Goal: Task Accomplishment & Management: Manage account settings

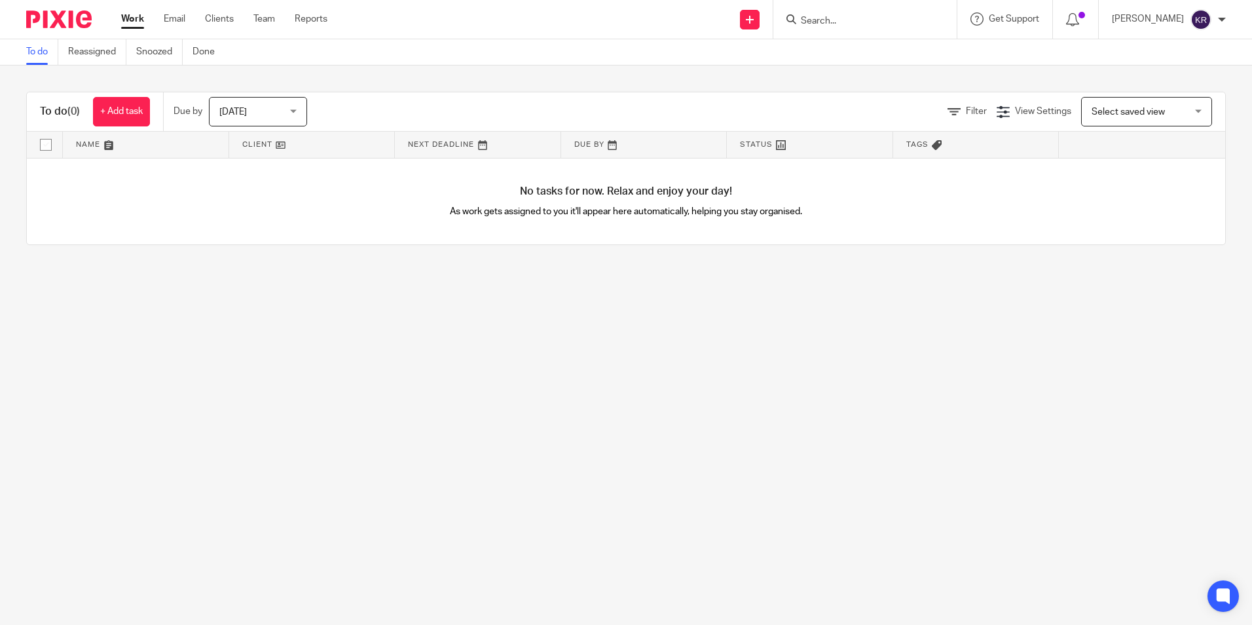
drag, startPoint x: 0, startPoint y: 0, endPoint x: 900, endPoint y: 19, distance: 900.0
click at [900, 19] on input "Search" at bounding box center [859, 22] width 118 height 12
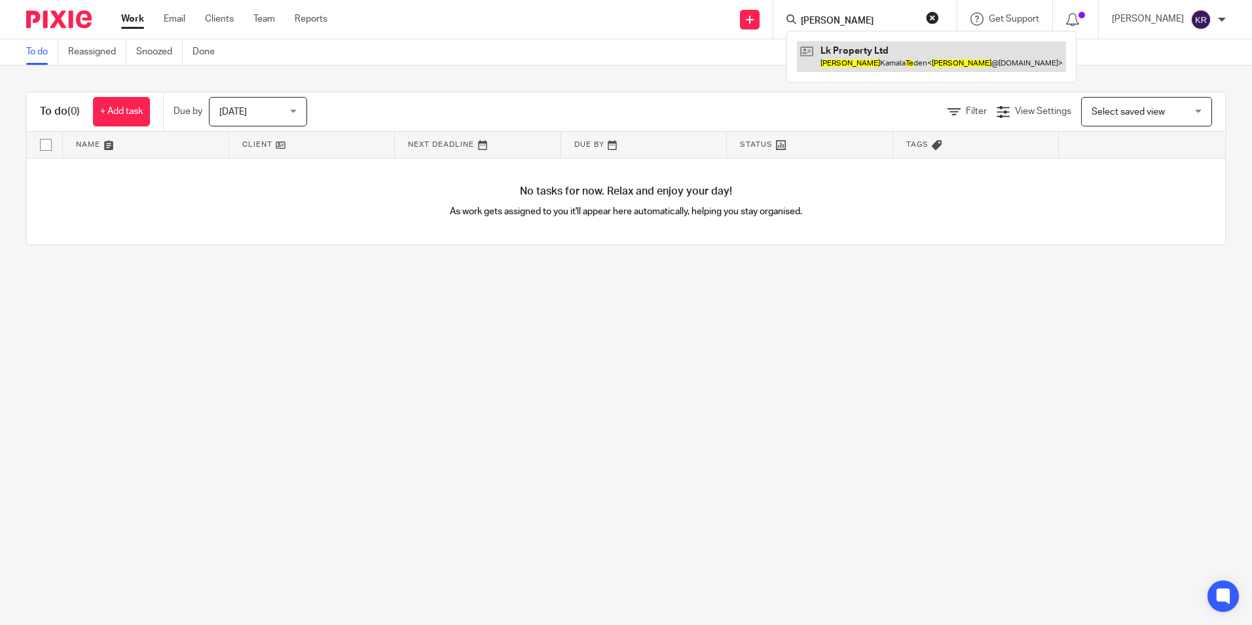
type input "lisa te"
click at [887, 62] on link at bounding box center [931, 56] width 269 height 30
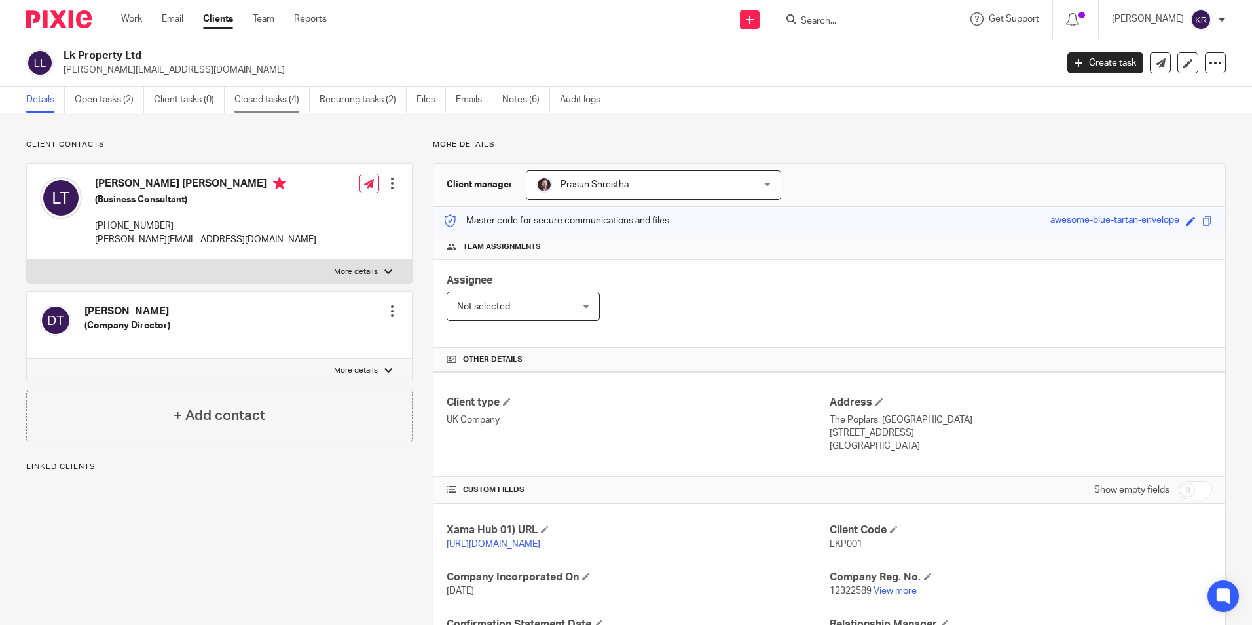
click at [278, 101] on link "Closed tasks (4)" at bounding box center [271, 100] width 75 height 26
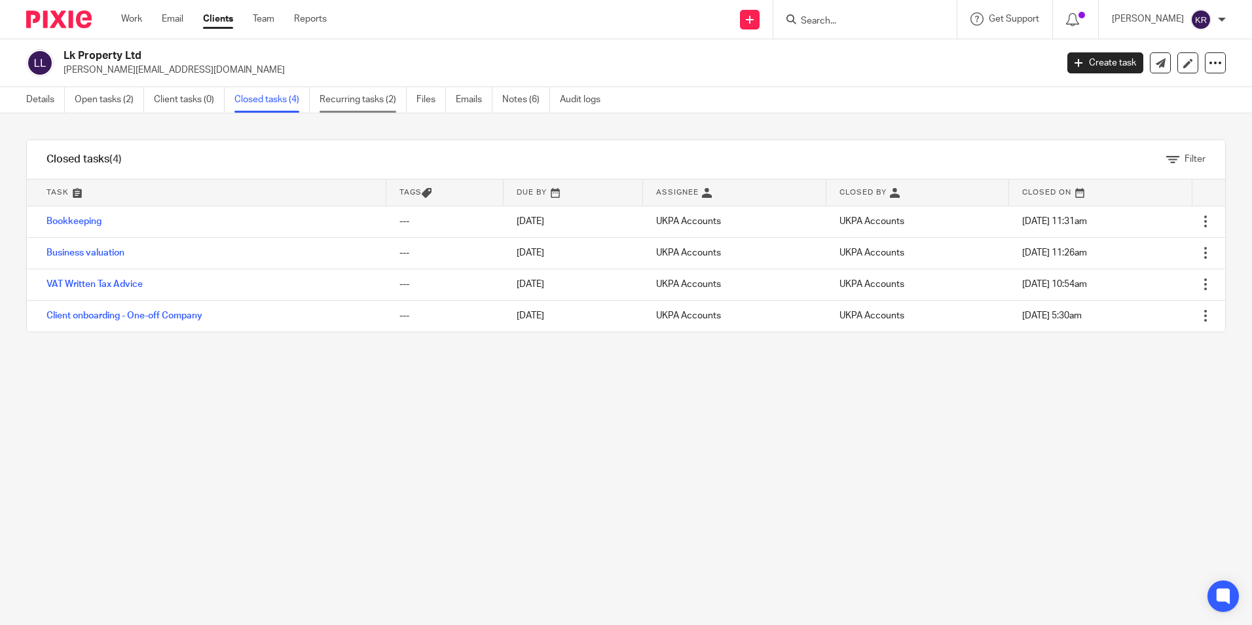
click at [386, 104] on link "Recurring tasks (2)" at bounding box center [363, 100] width 87 height 26
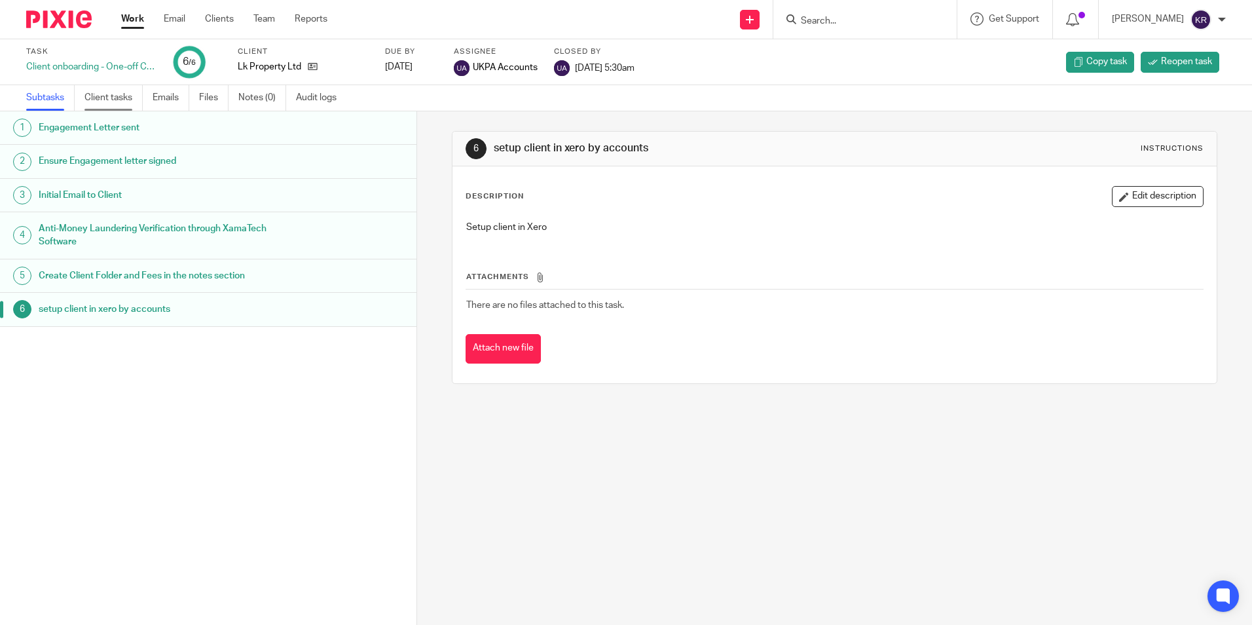
click at [107, 98] on link "Client tasks" at bounding box center [113, 98] width 58 height 26
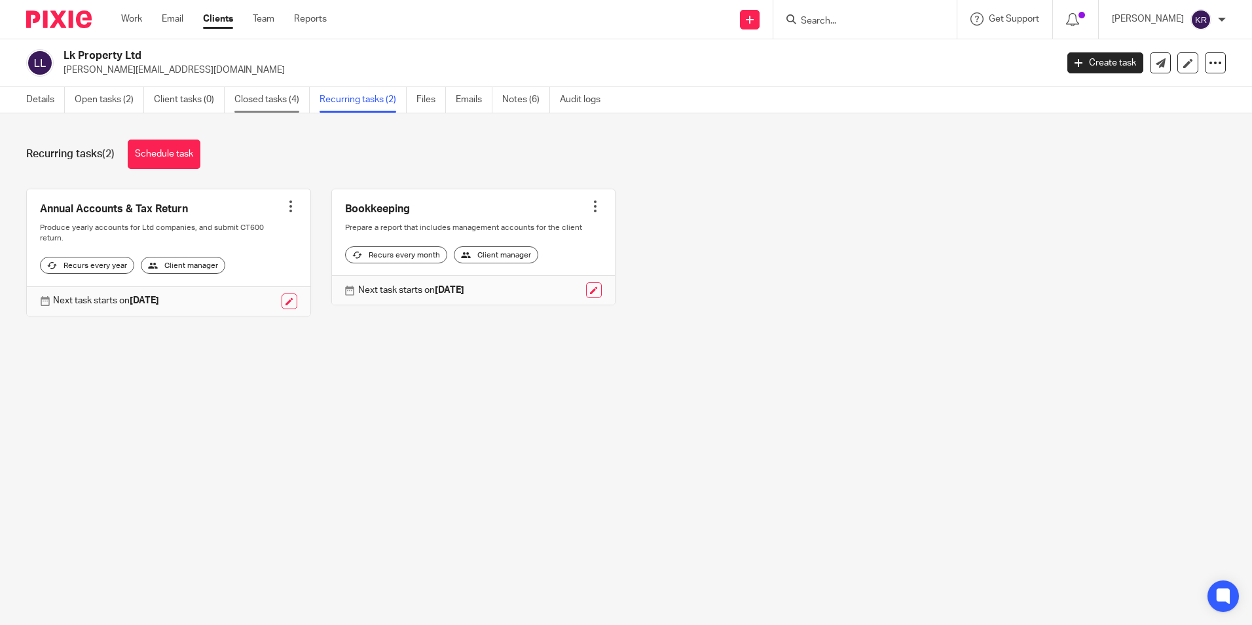
click at [278, 96] on link "Closed tasks (4)" at bounding box center [271, 100] width 75 height 26
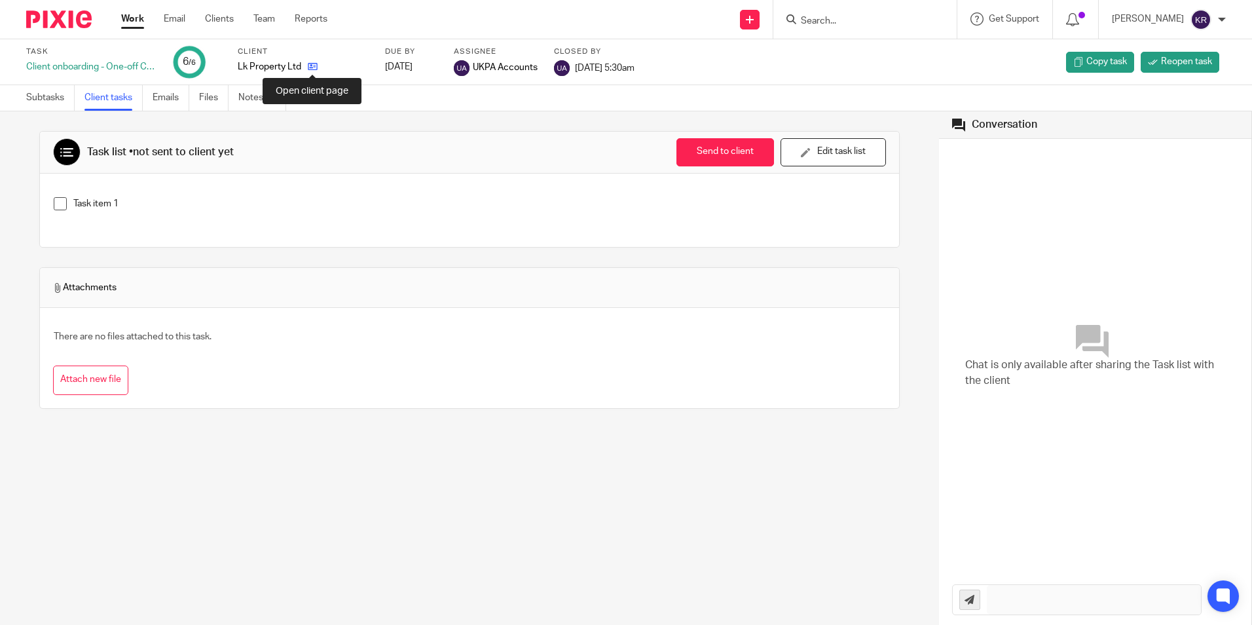
click at [312, 68] on icon at bounding box center [313, 67] width 10 height 10
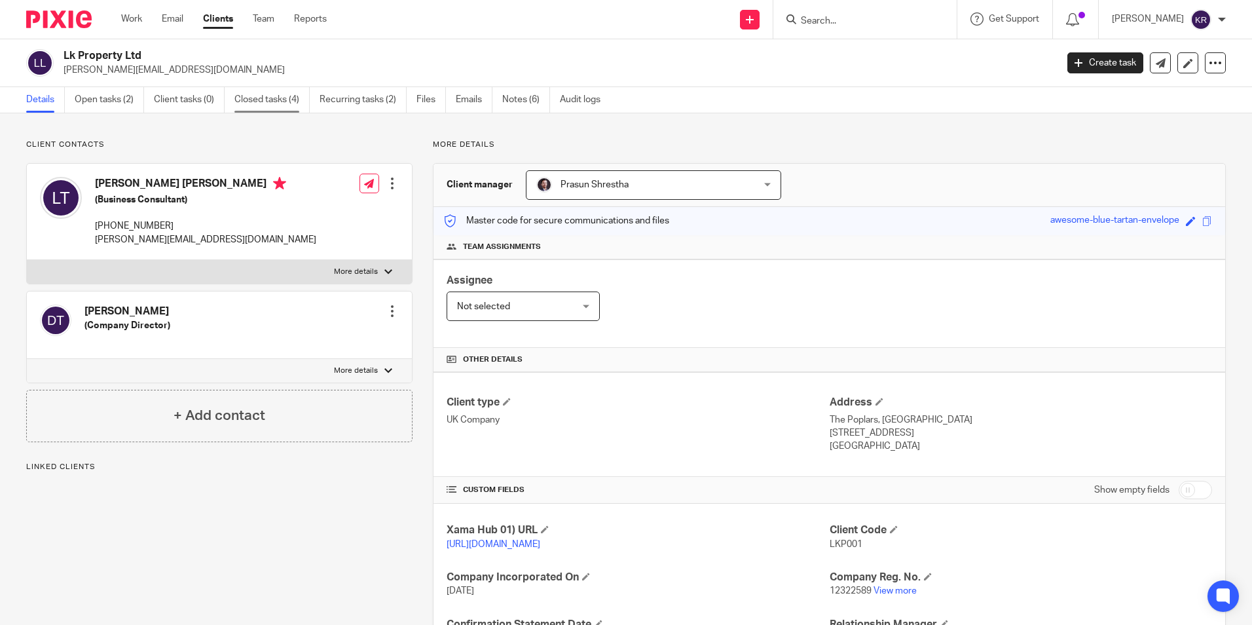
click at [303, 98] on link "Closed tasks (4)" at bounding box center [271, 100] width 75 height 26
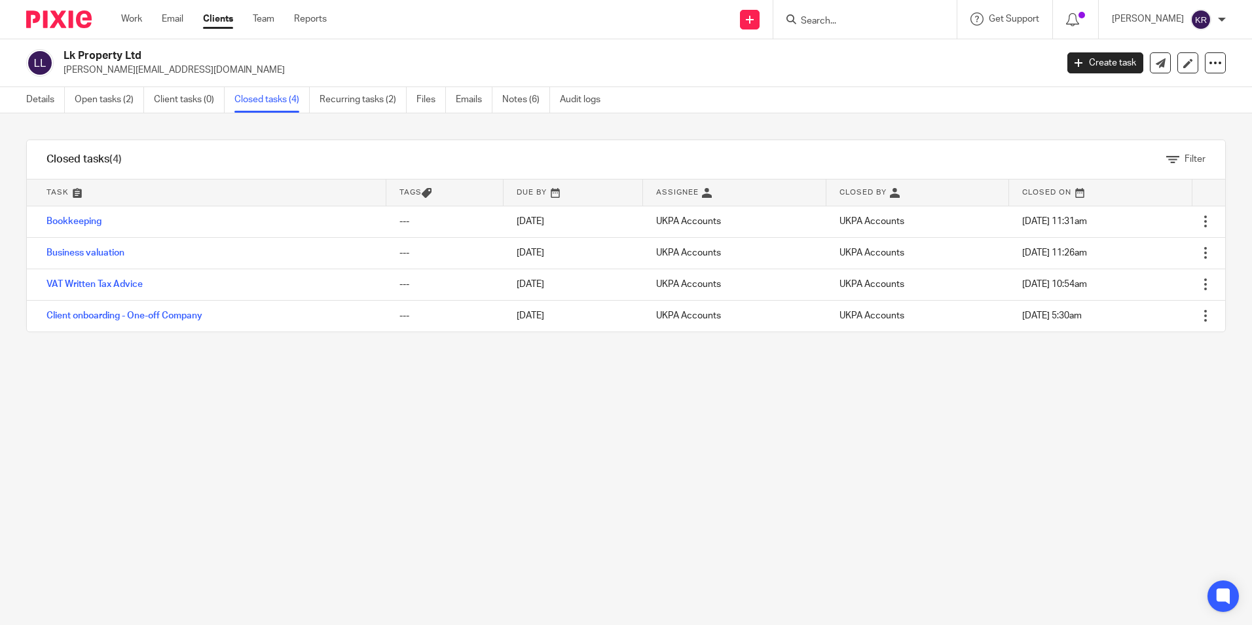
drag, startPoint x: 168, startPoint y: 314, endPoint x: 570, endPoint y: 371, distance: 406.1
click at [584, 385] on div "Filter tasks Only show tasks matching all of these conditions 1 Task name Is Is…" at bounding box center [626, 368] width 1252 height 511
click at [521, 100] on link "Notes (6)" at bounding box center [526, 100] width 48 height 26
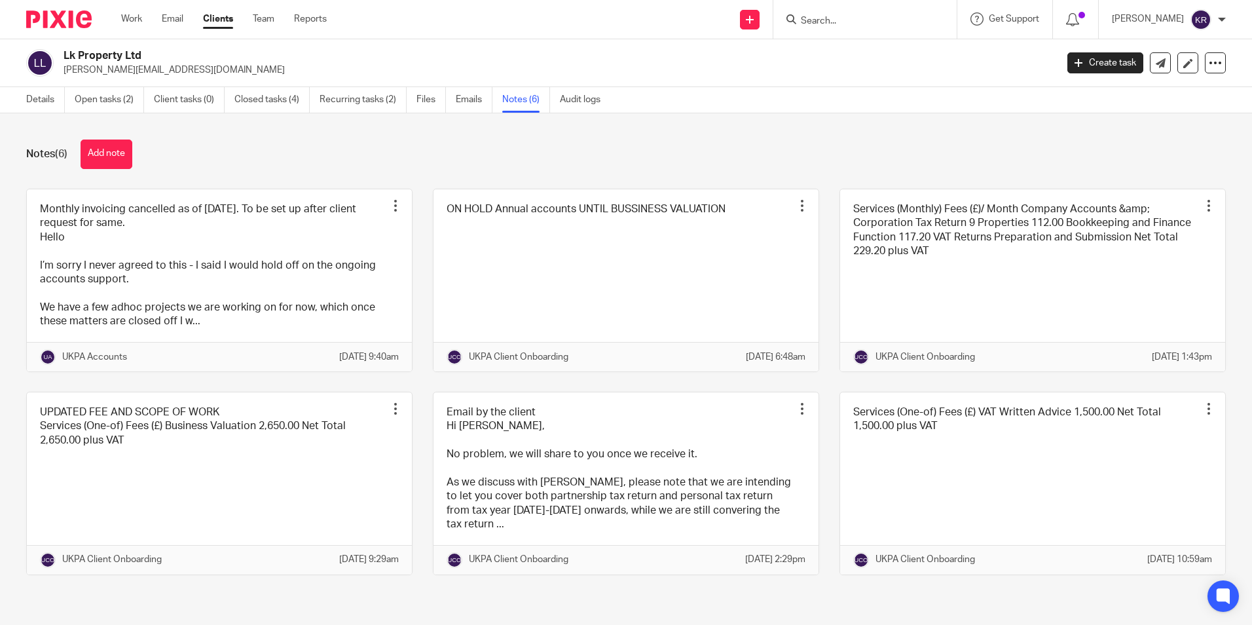
scroll to position [10, 0]
